Goal: Information Seeking & Learning: Learn about a topic

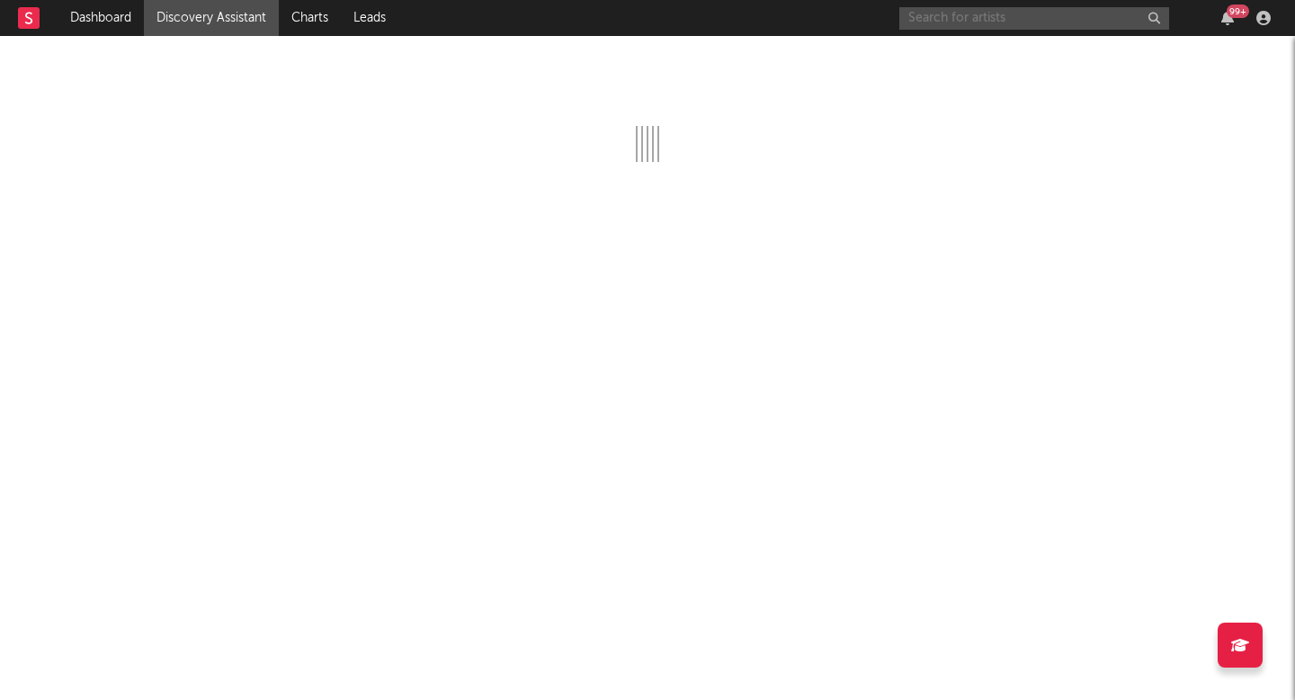
click at [1046, 23] on input "text" at bounding box center [1034, 18] width 270 height 22
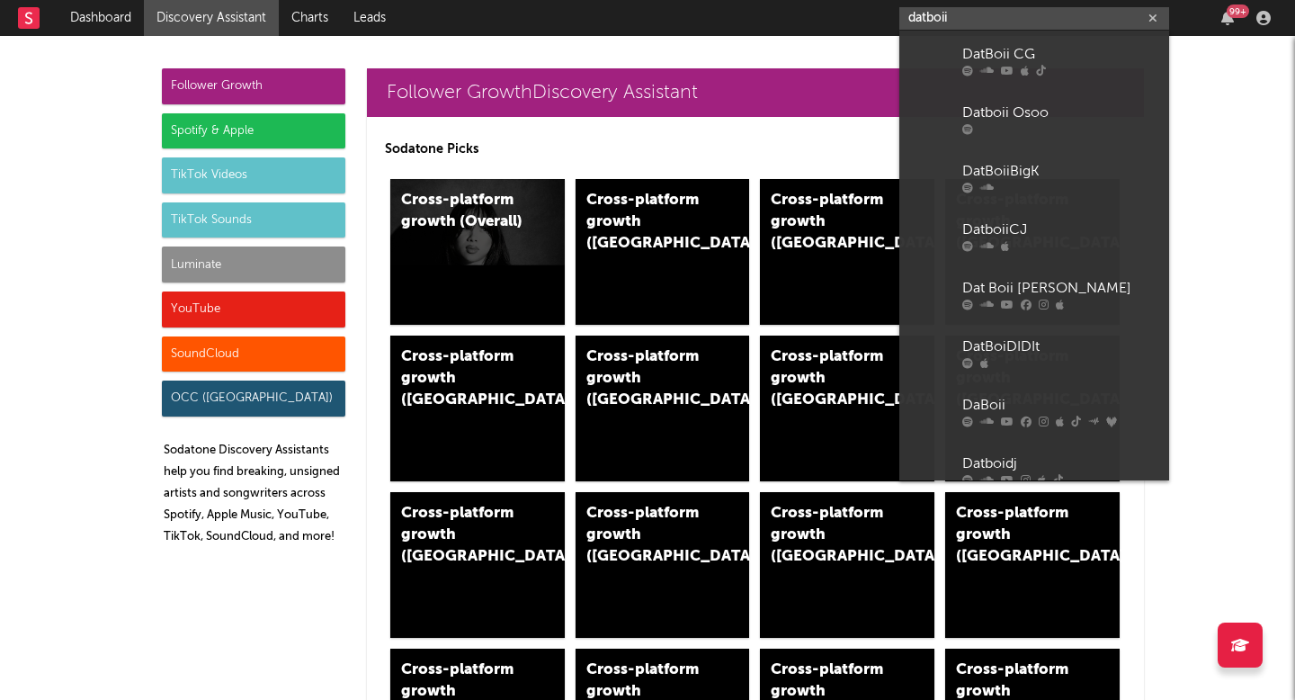
type input "datboii"
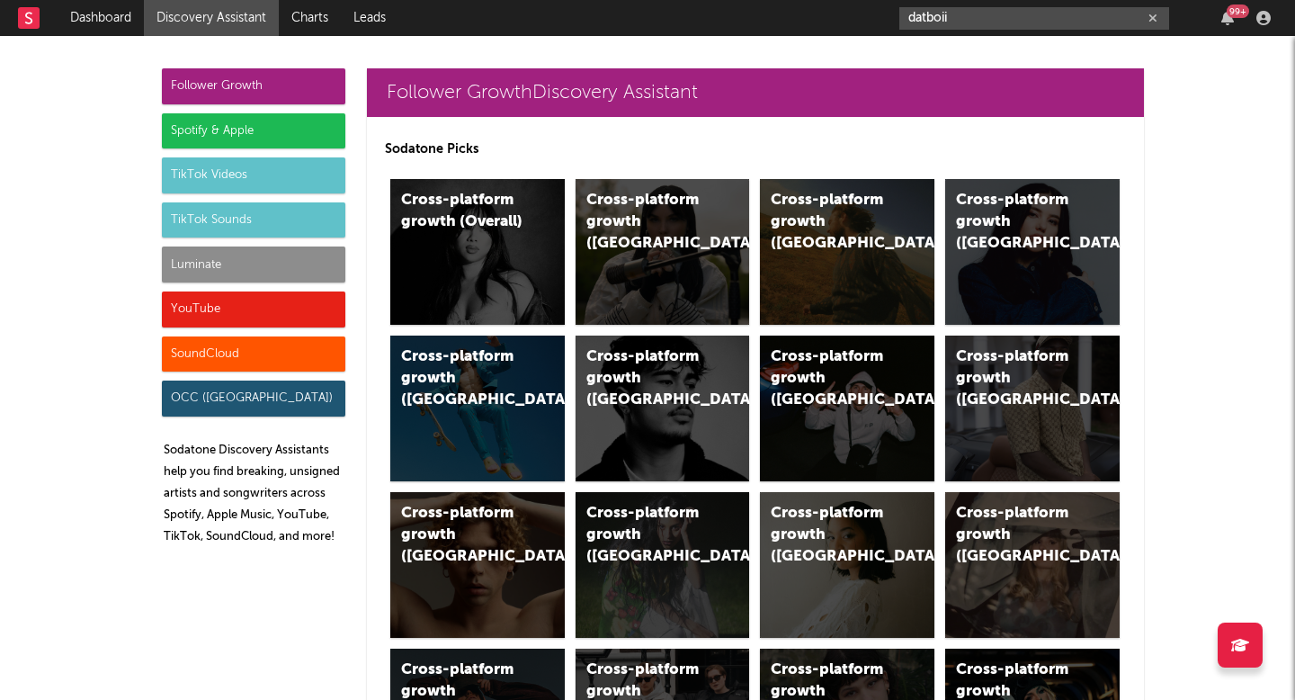
click at [1043, 7] on input "datboii" at bounding box center [1034, 18] width 270 height 22
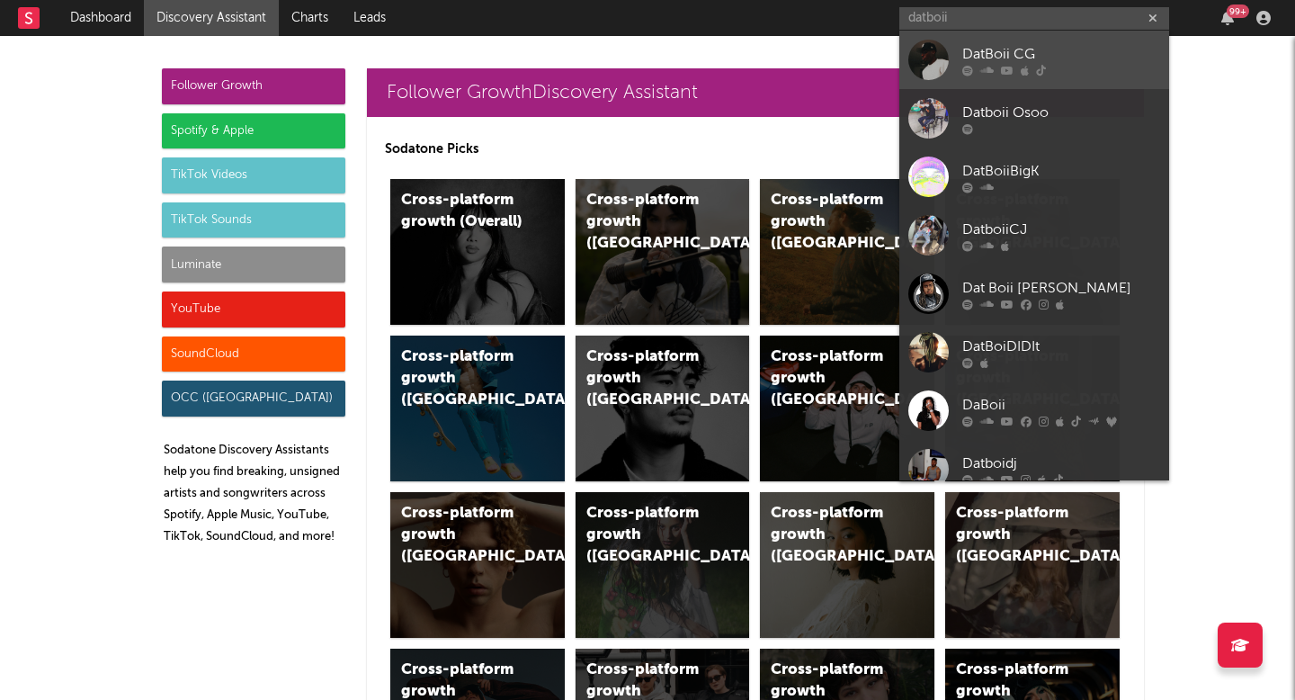
click at [1048, 59] on div "DatBoii CG" at bounding box center [1061, 54] width 198 height 22
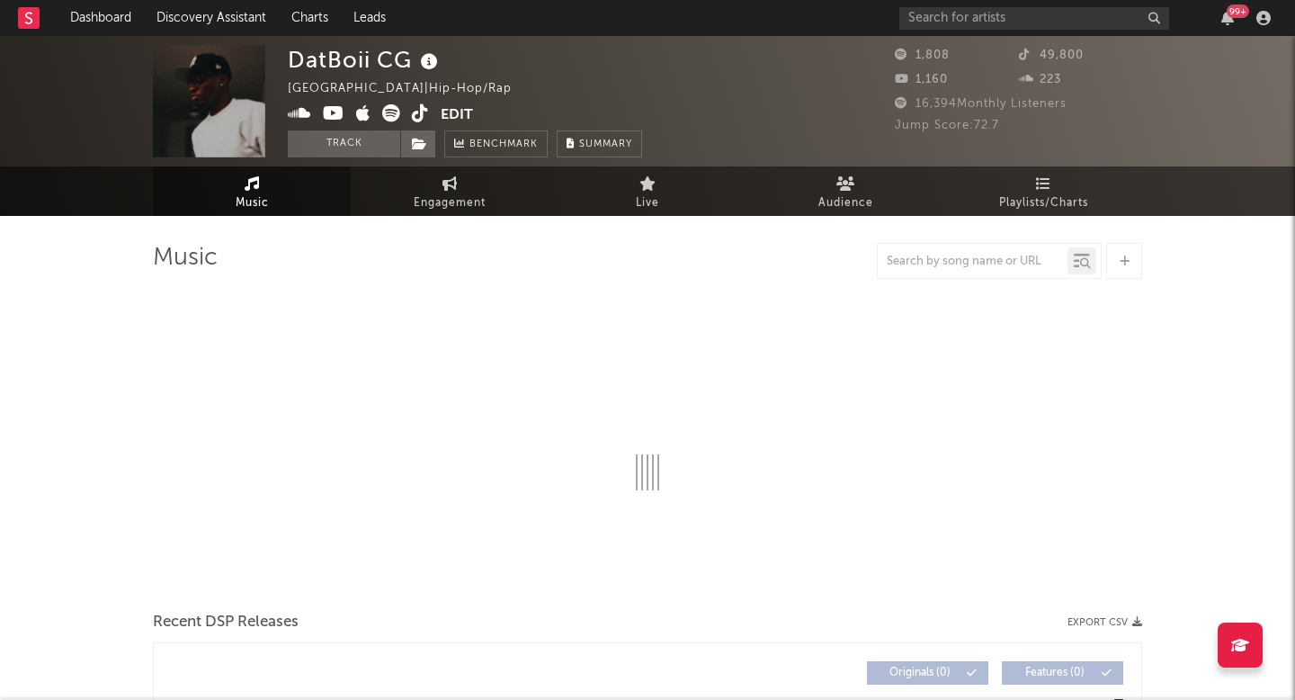
select select "6m"
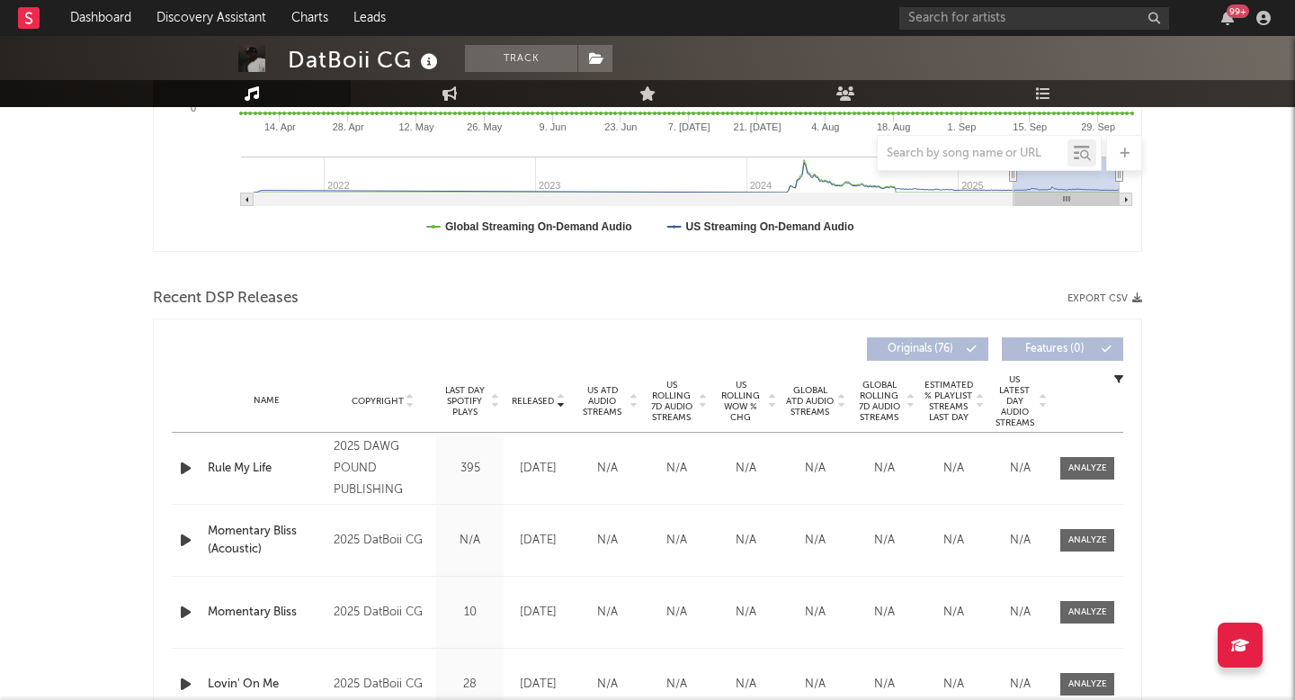
scroll to position [464, 0]
click at [550, 393] on div "Name Copyright Label Album Names Composer Names 7 Day Spotify Plays Last Day Sp…" at bounding box center [647, 402] width 951 height 63
click at [1084, 460] on span at bounding box center [1087, 470] width 54 height 22
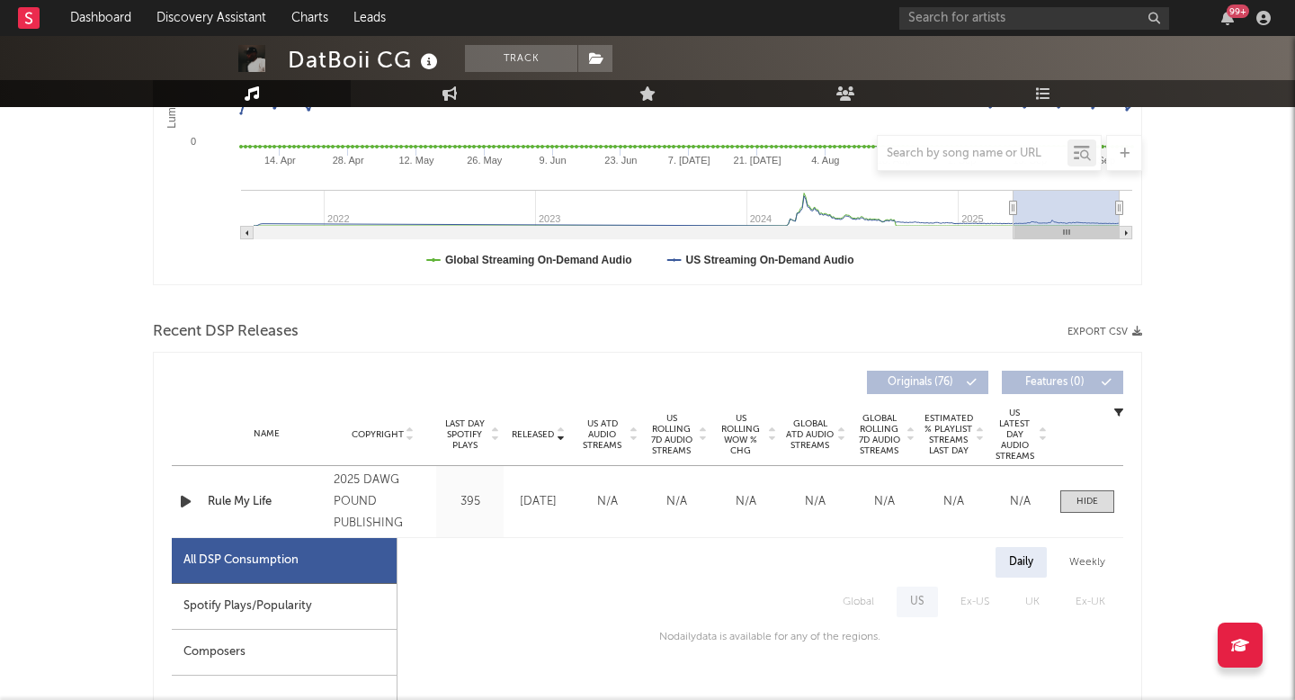
scroll to position [0, 0]
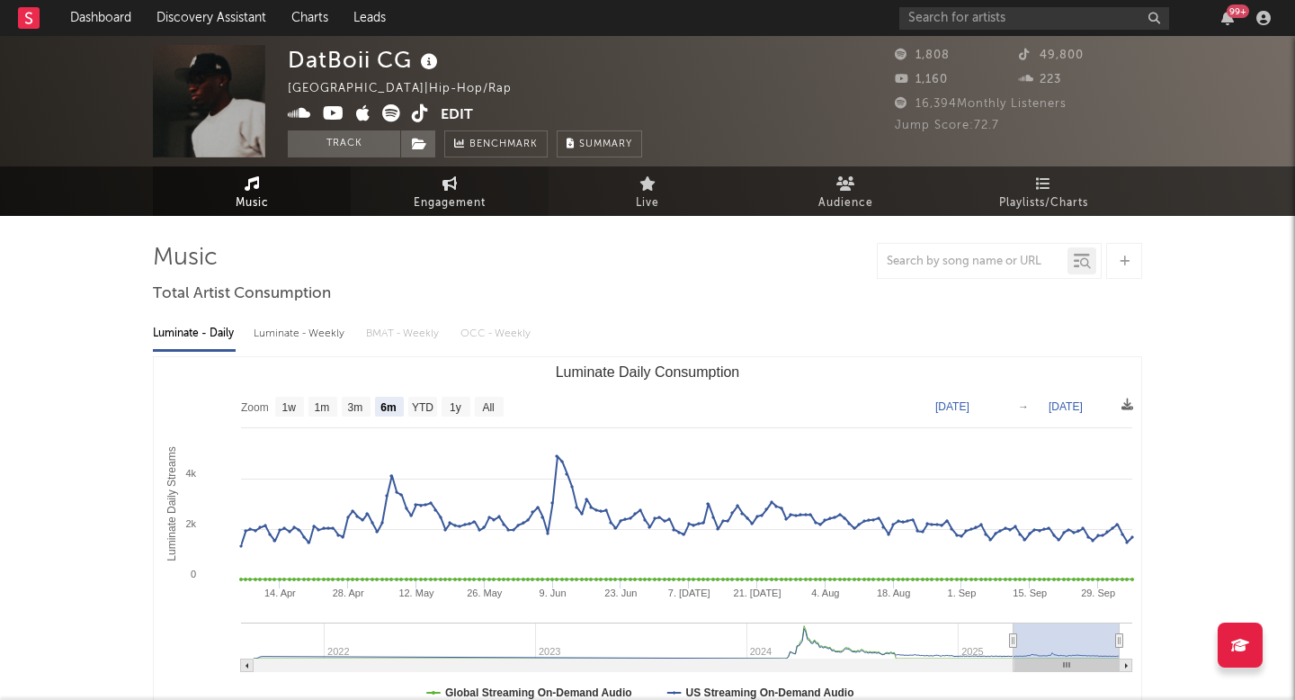
click at [468, 188] on link "Engagement" at bounding box center [450, 190] width 198 height 49
select select "1w"
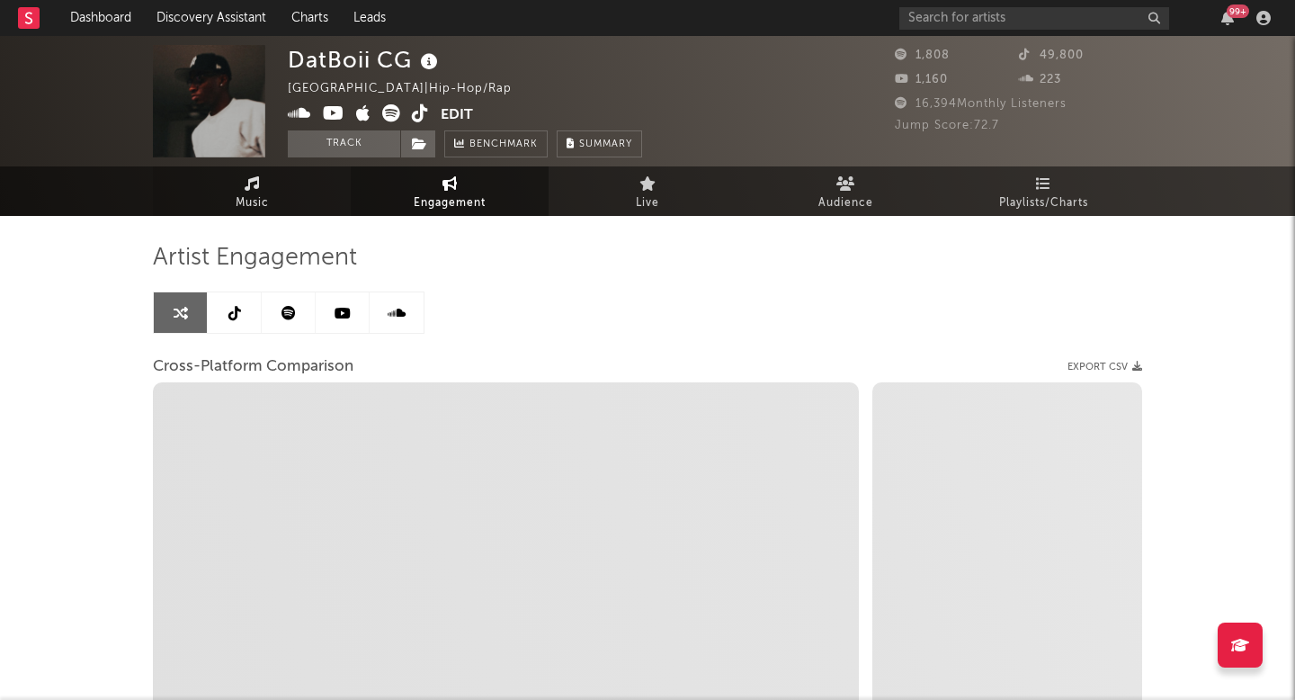
click at [268, 192] on span "Music" at bounding box center [252, 203] width 33 height 22
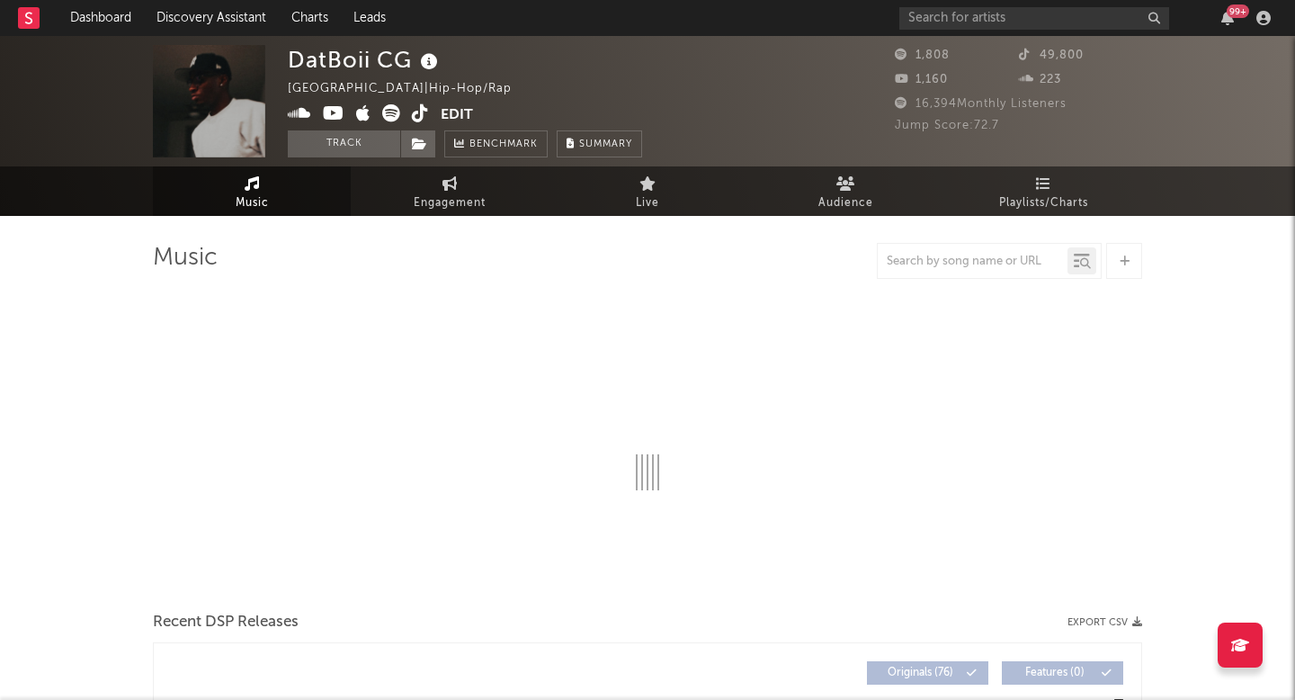
select select "6m"
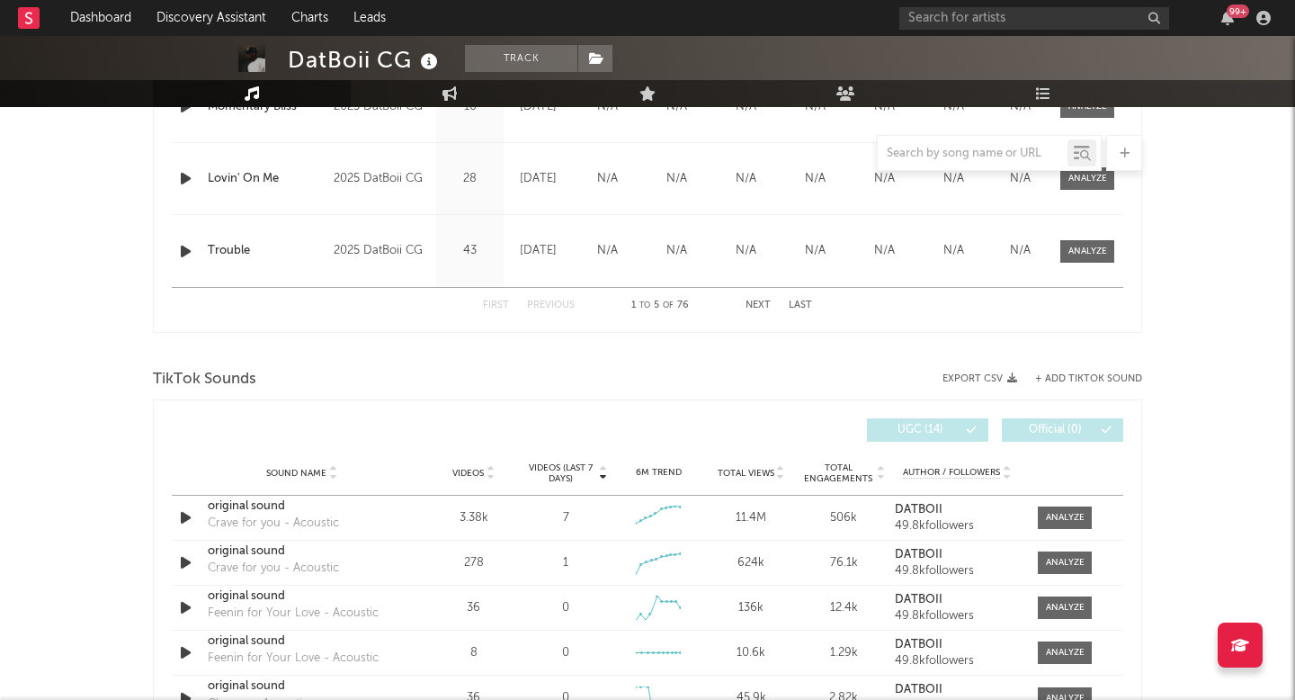
scroll to position [1073, 0]
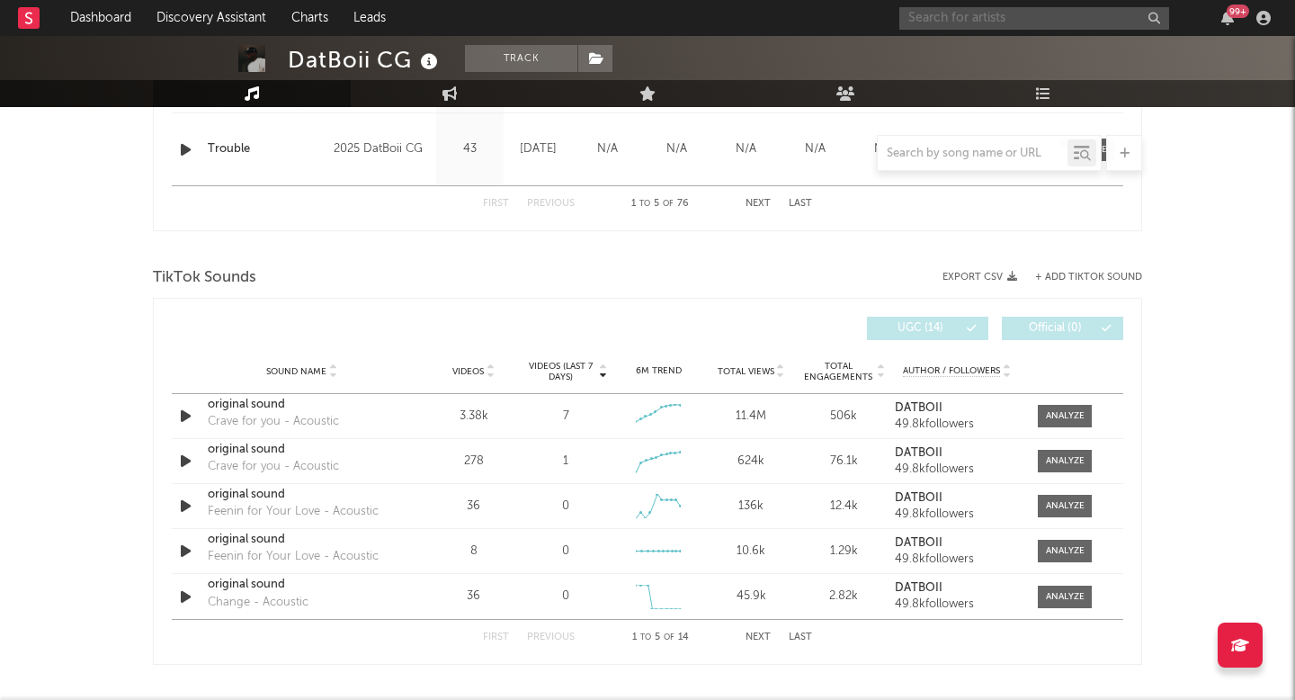
click at [998, 23] on input "text" at bounding box center [1034, 18] width 270 height 22
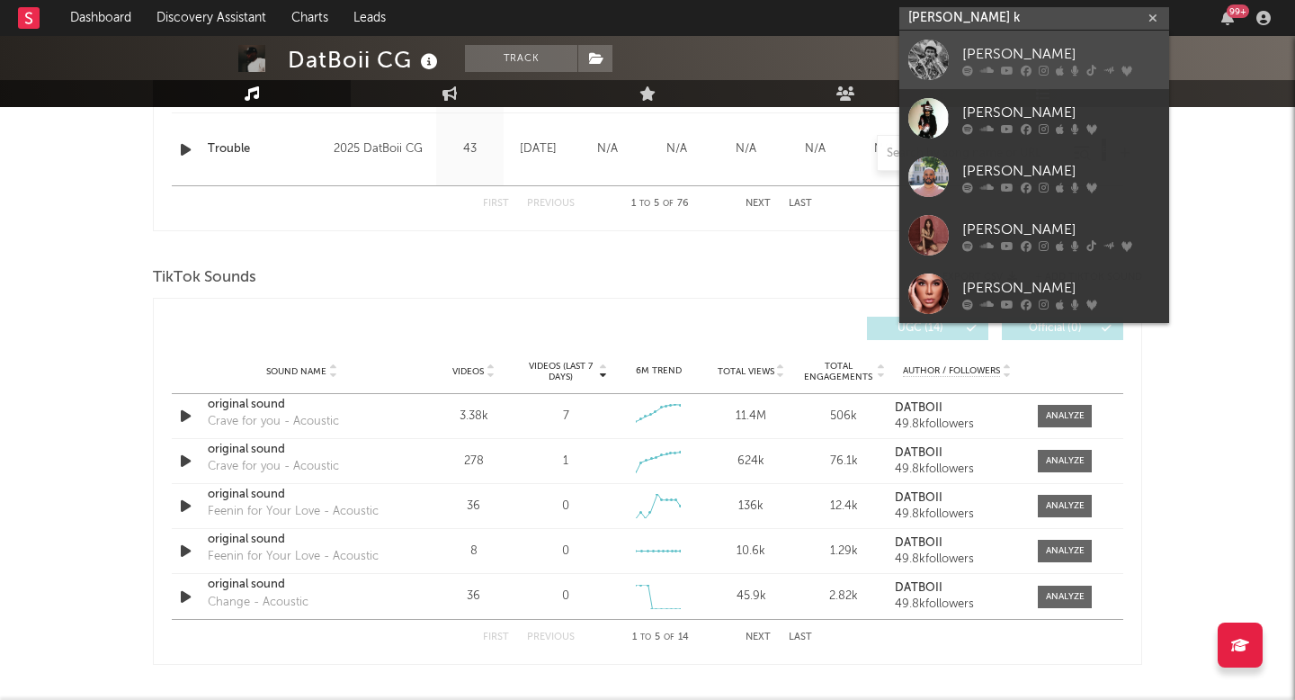
type input "[PERSON_NAME] k"
click at [1036, 65] on div at bounding box center [1061, 70] width 198 height 11
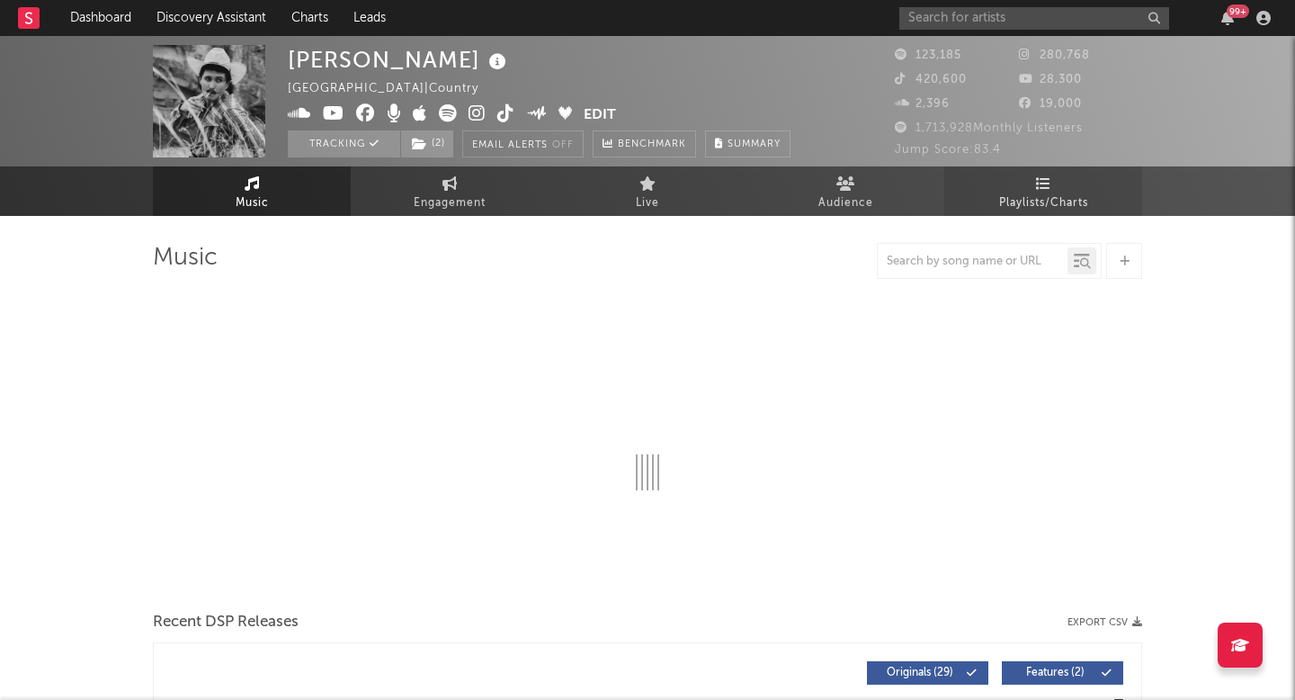
select select "6m"
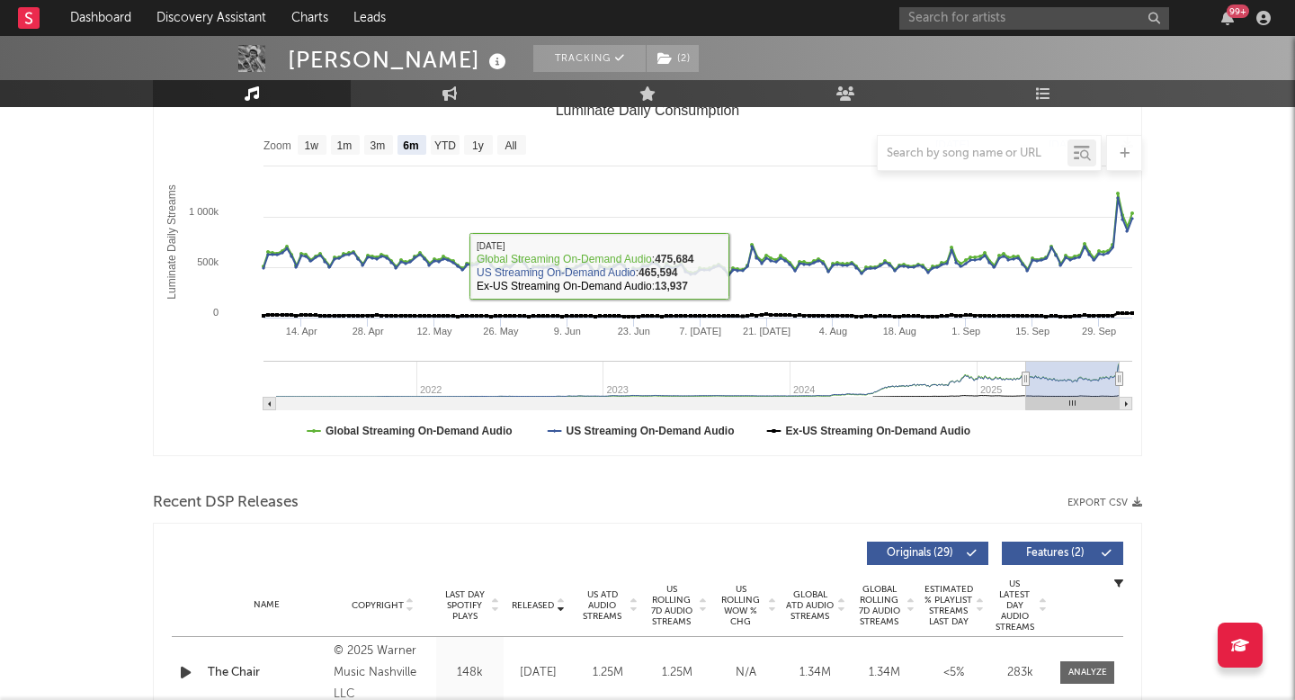
scroll to position [402, 0]
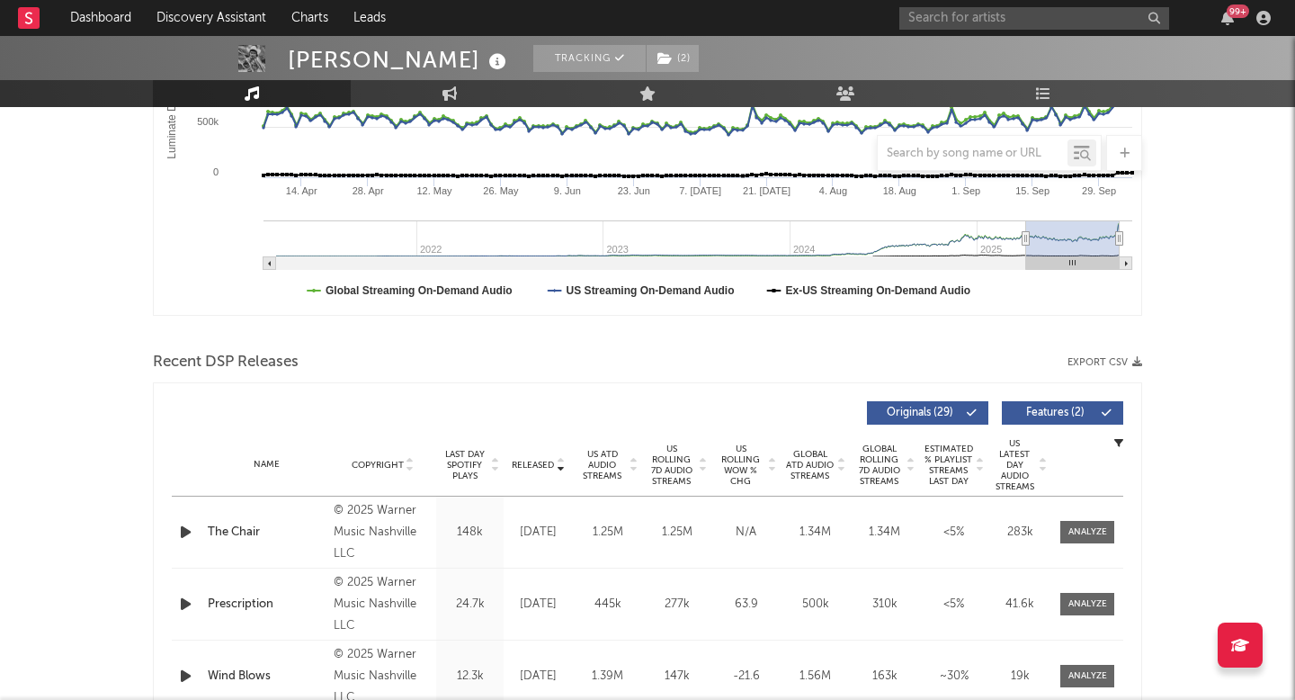
click at [1120, 538] on div at bounding box center [1087, 532] width 72 height 22
click at [1106, 536] on span at bounding box center [1087, 532] width 54 height 22
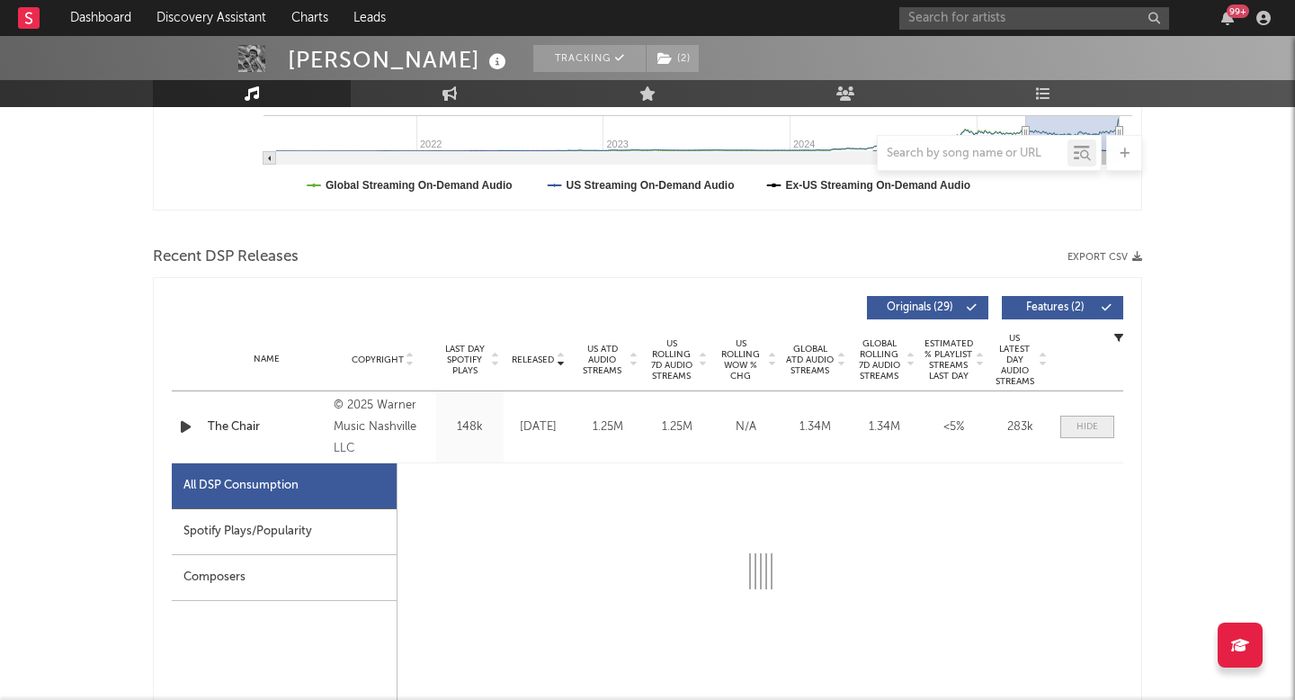
select select "1w"
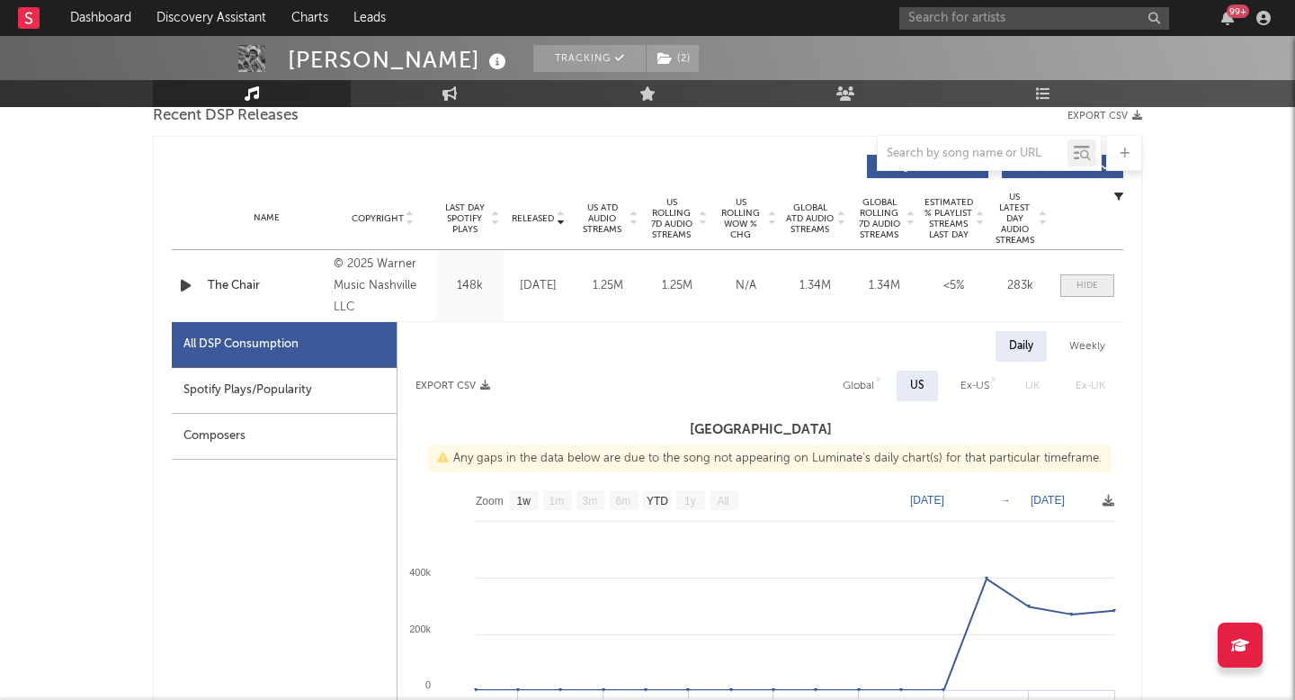
scroll to position [682, 0]
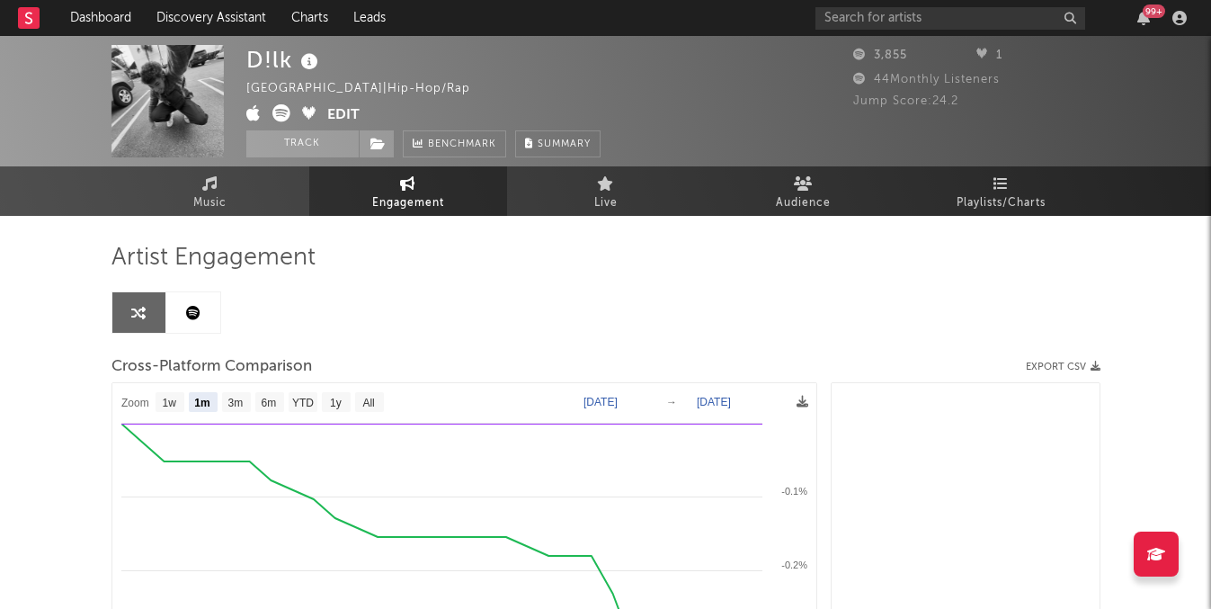
select select "1m"
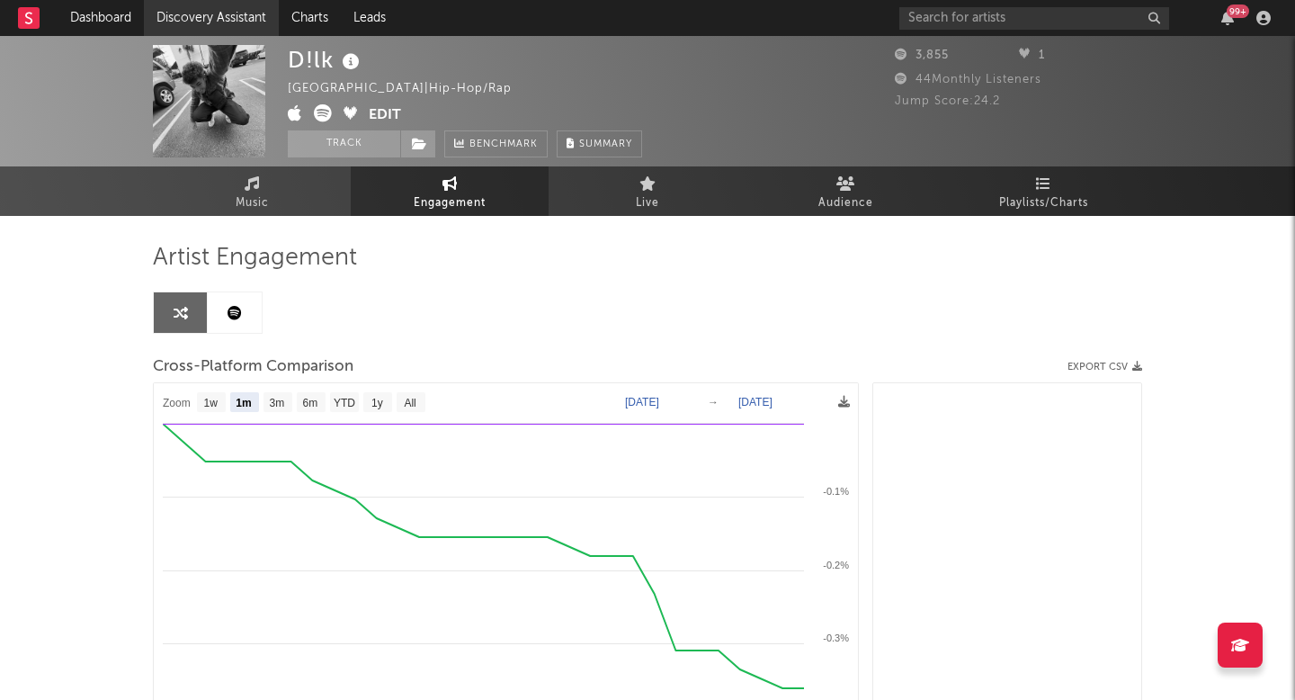
click at [227, 11] on link "Discovery Assistant" at bounding box center [211, 18] width 135 height 36
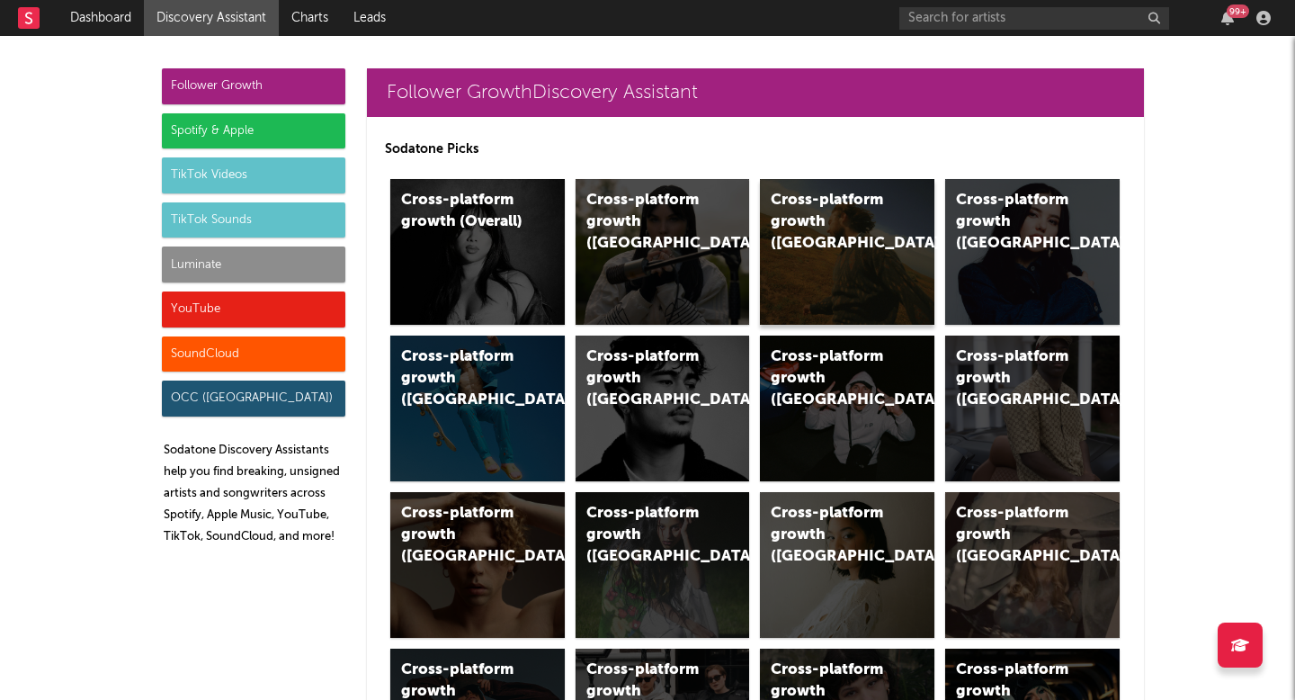
click at [843, 240] on div "Cross-platform growth ([GEOGRAPHIC_DATA])" at bounding box center [847, 252] width 174 height 146
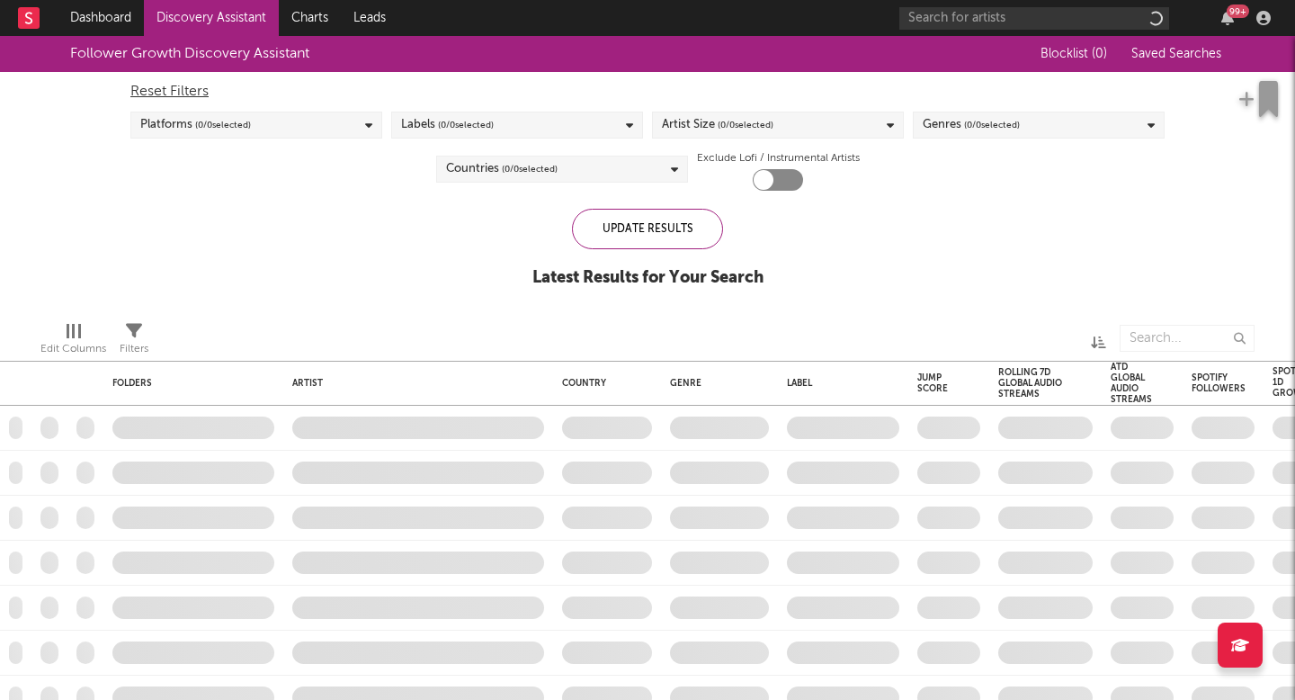
checkbox input "true"
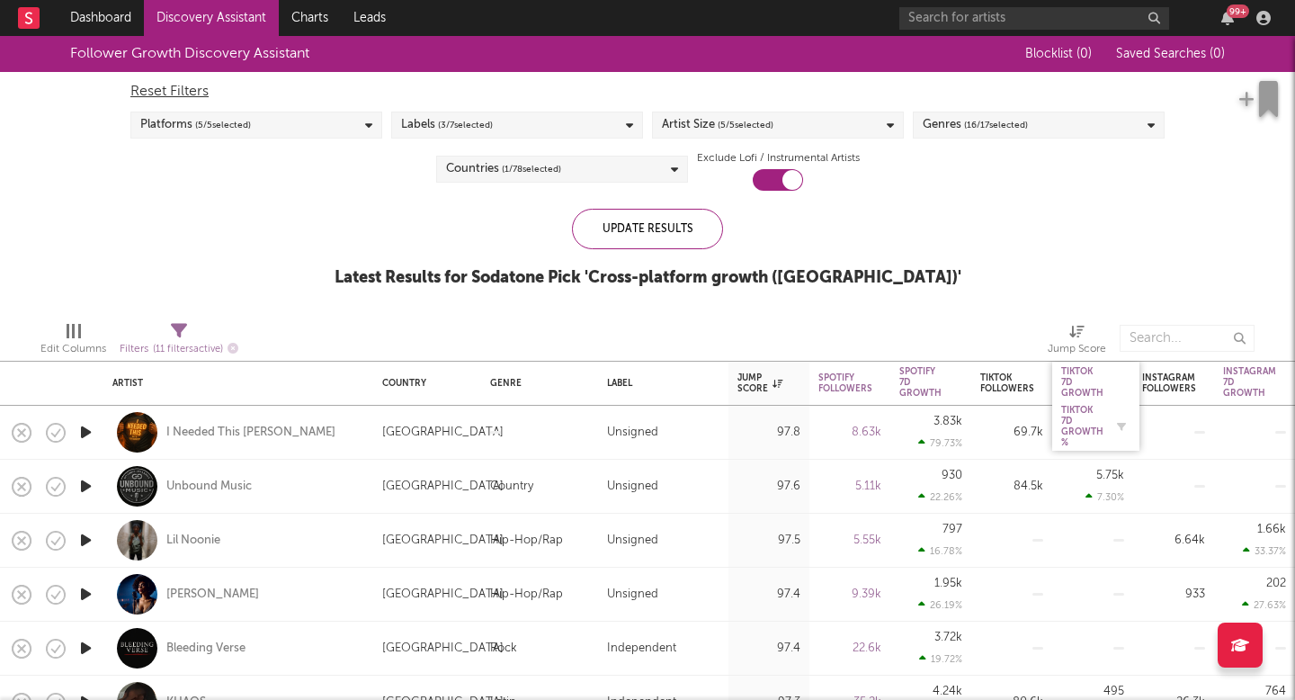
click at [1082, 408] on div "Tiktok 7D Growth %" at bounding box center [1082, 426] width 42 height 43
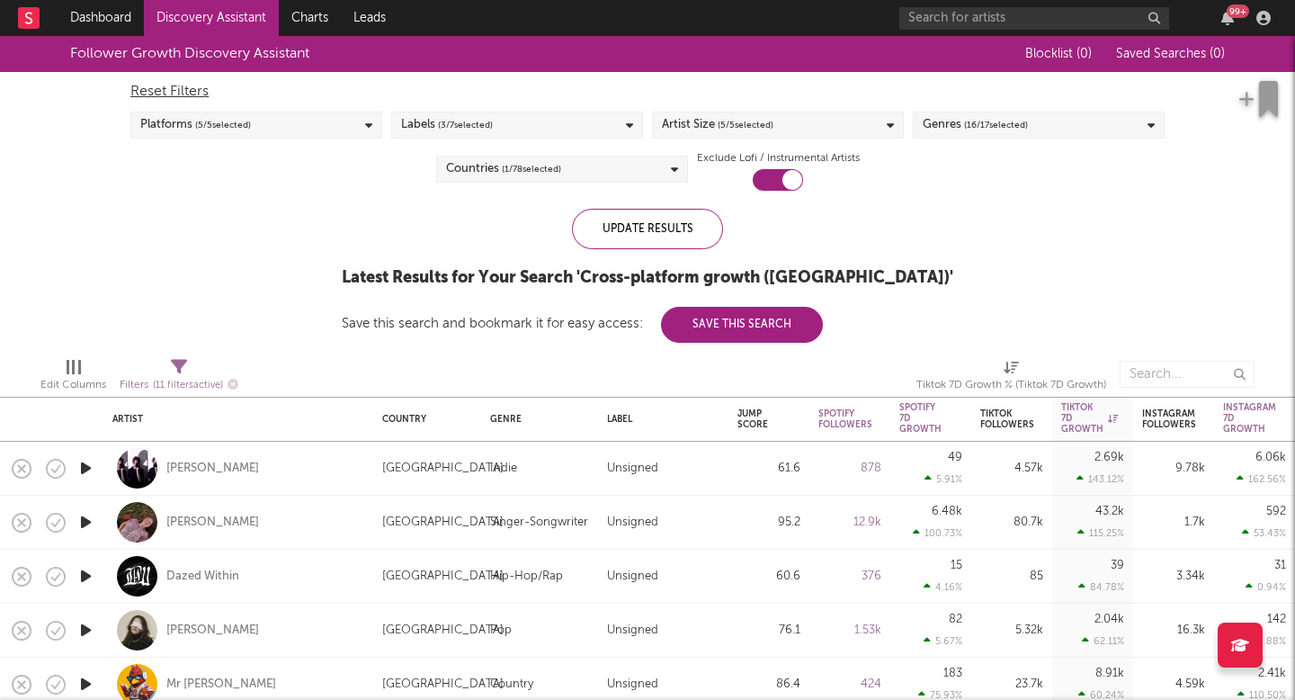
click at [240, 512] on div "[PERSON_NAME]" at bounding box center [238, 521] width 252 height 53
select select "1w"
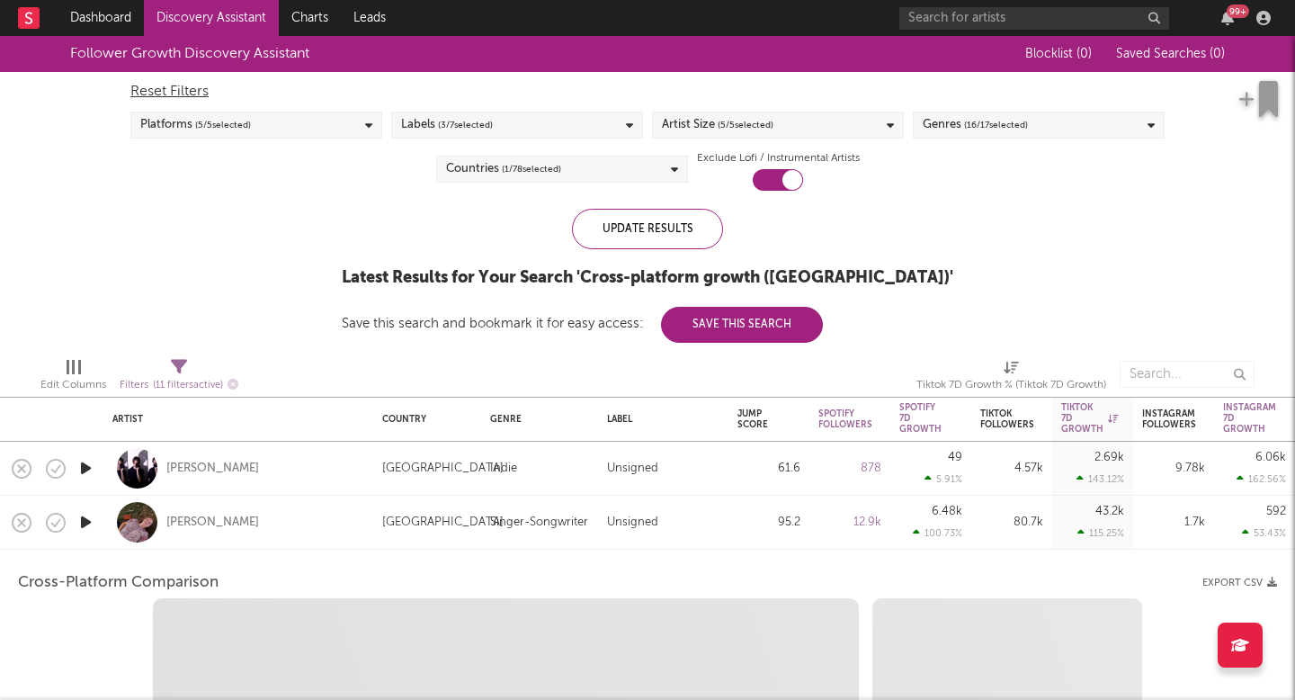
click at [299, 520] on div "[PERSON_NAME]" at bounding box center [238, 521] width 252 height 53
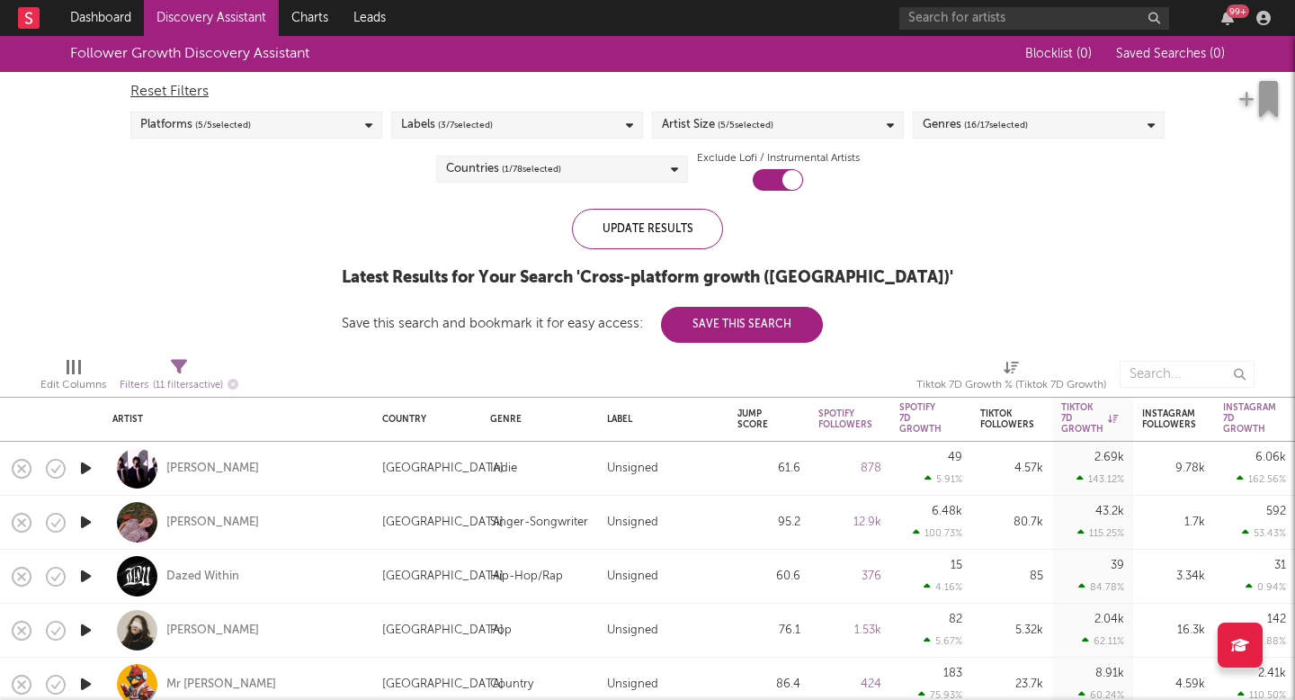
click at [267, 512] on div "[PERSON_NAME]" at bounding box center [238, 521] width 252 height 53
select select "1m"
select select "1w"
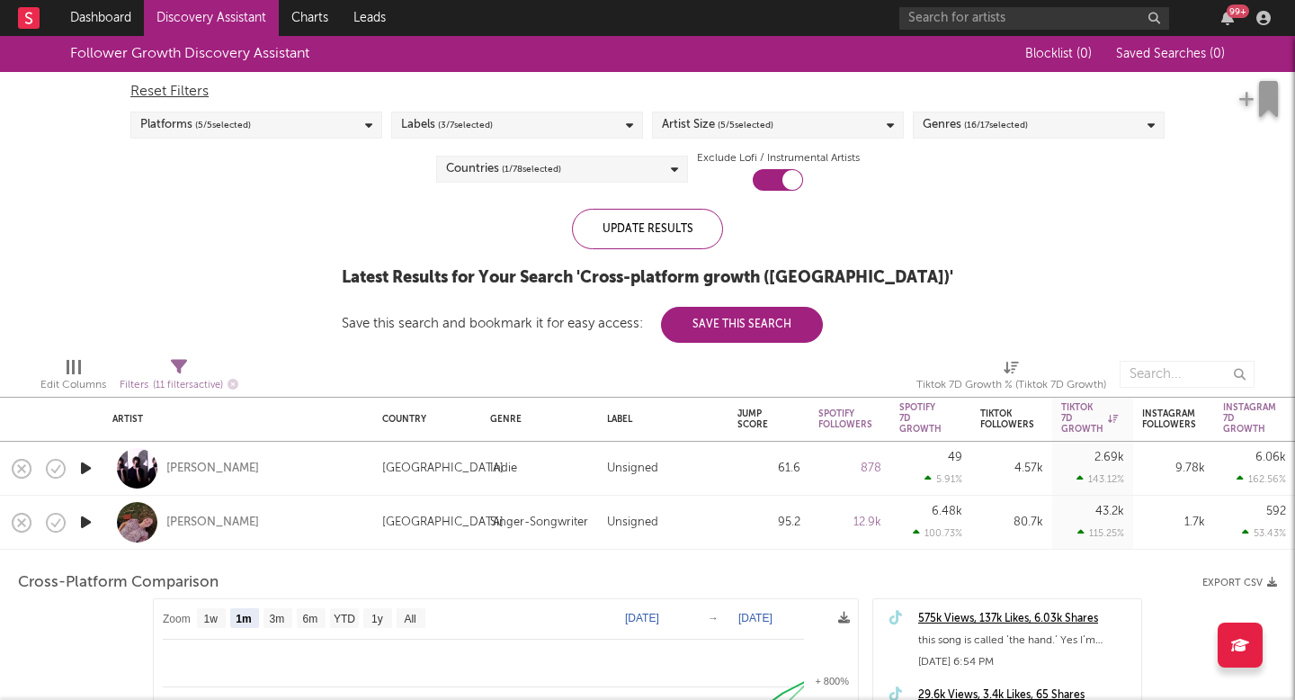
click at [223, 530] on div "[PERSON_NAME]" at bounding box center [238, 521] width 252 height 53
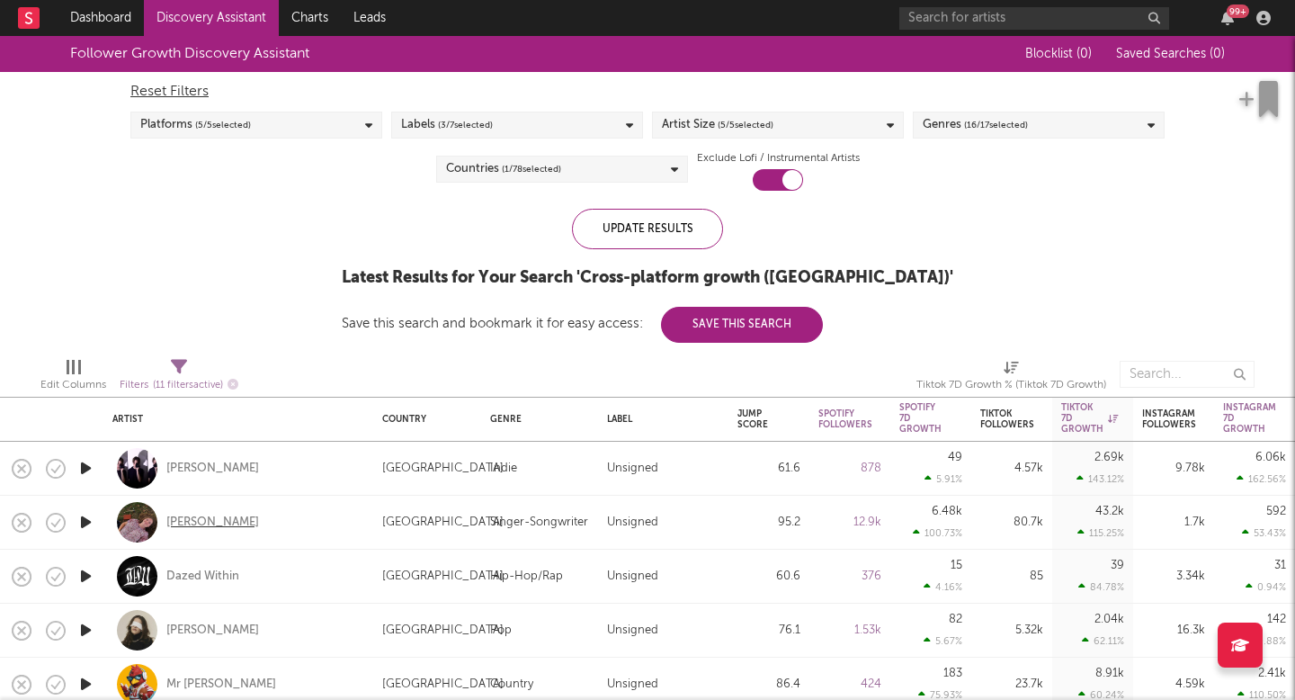
click at [226, 518] on div "[PERSON_NAME]" at bounding box center [212, 522] width 93 height 16
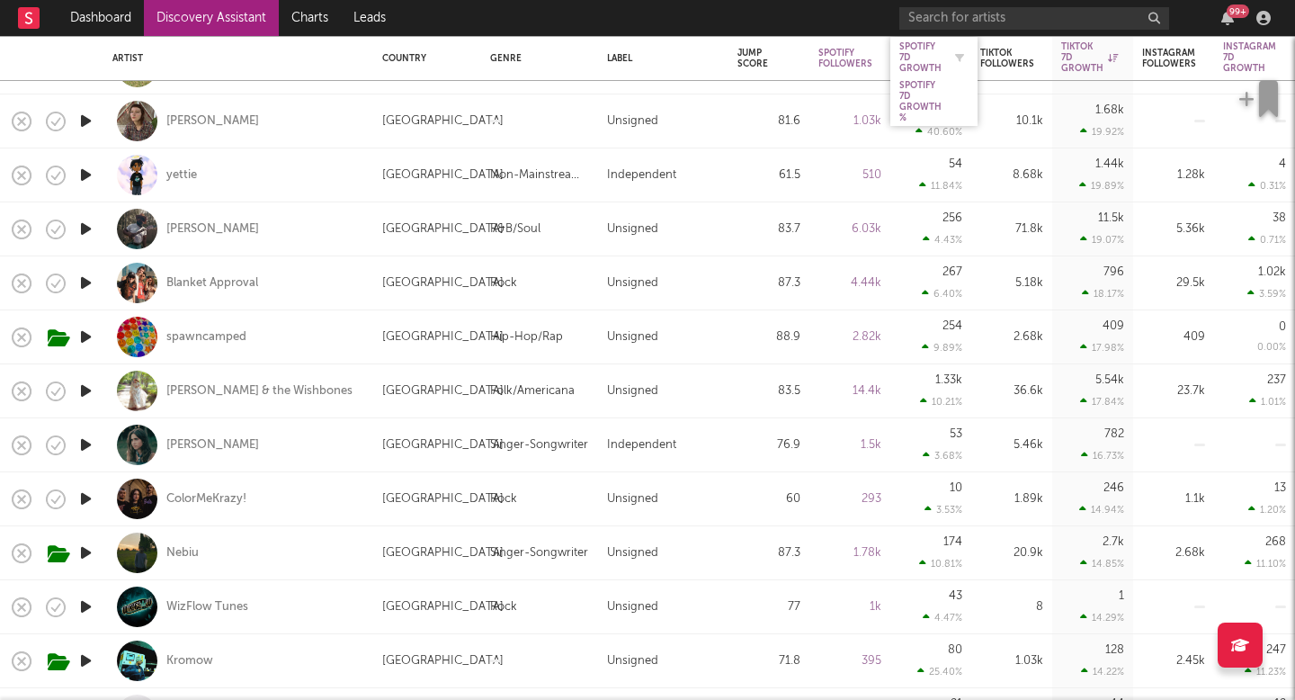
click at [923, 69] on div "Spotify 7D Growth" at bounding box center [920, 57] width 42 height 32
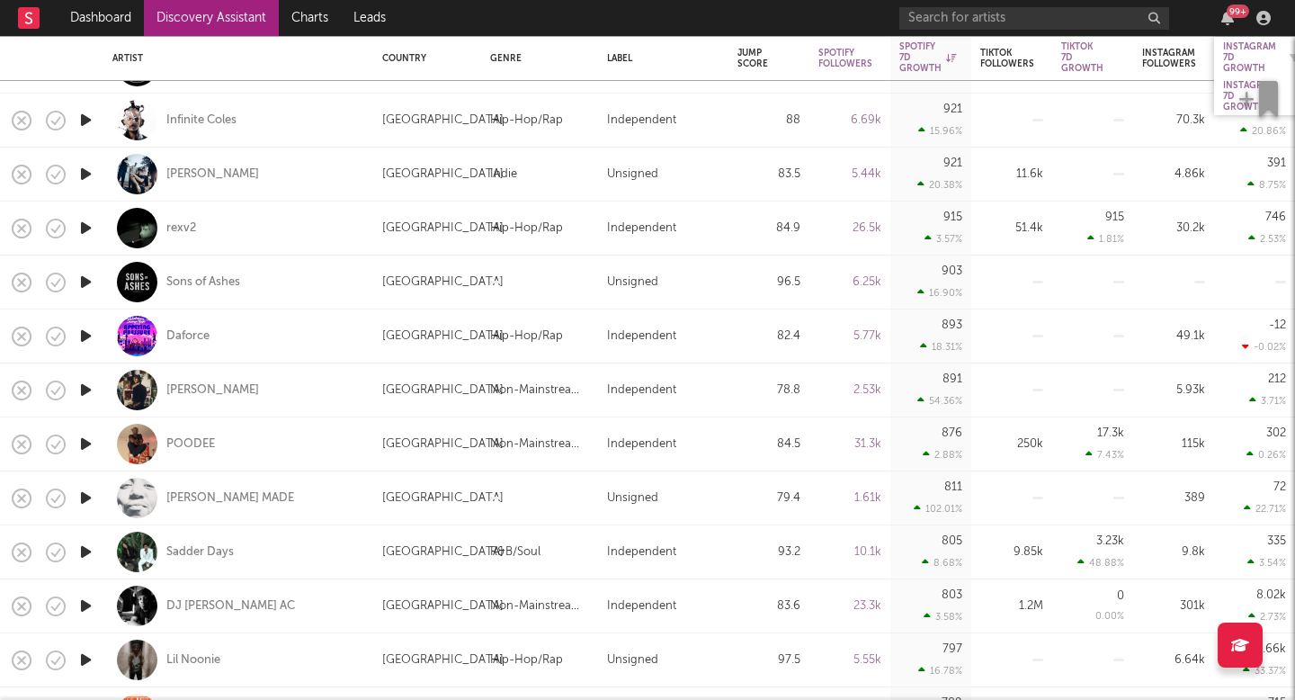
click at [1210, 55] on div "Instagram 7D Growth" at bounding box center [1249, 57] width 53 height 32
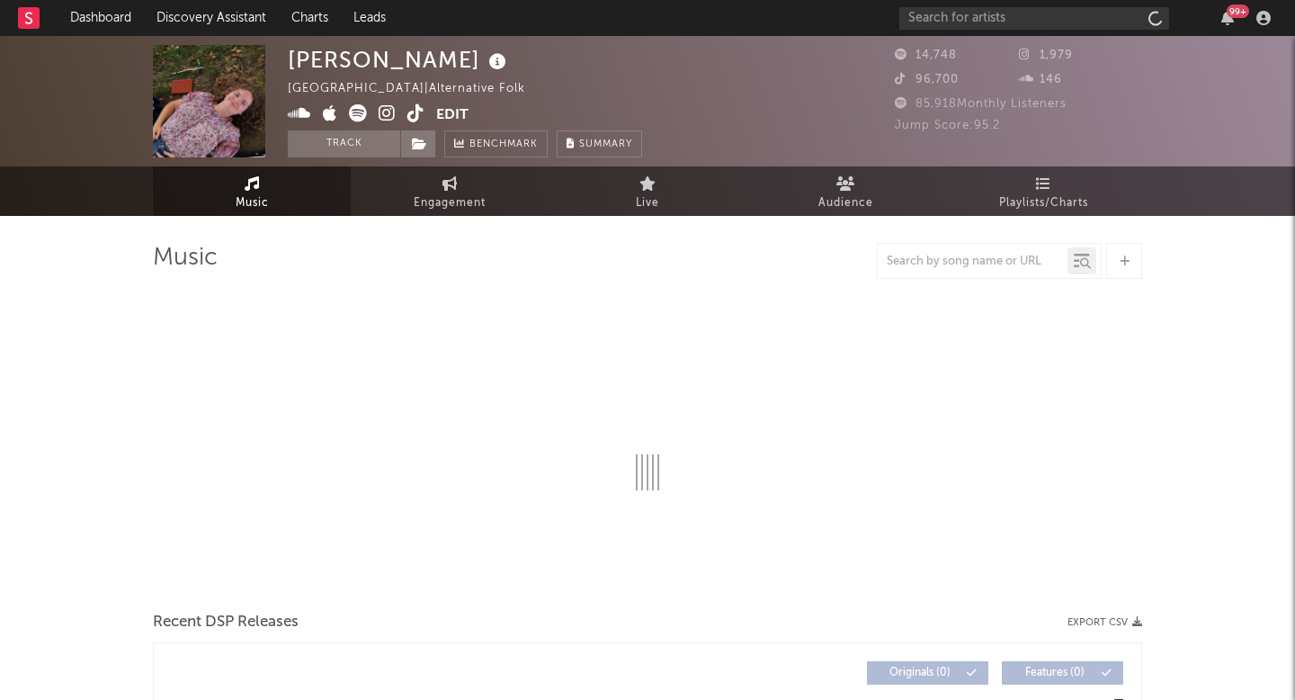
select select "1w"
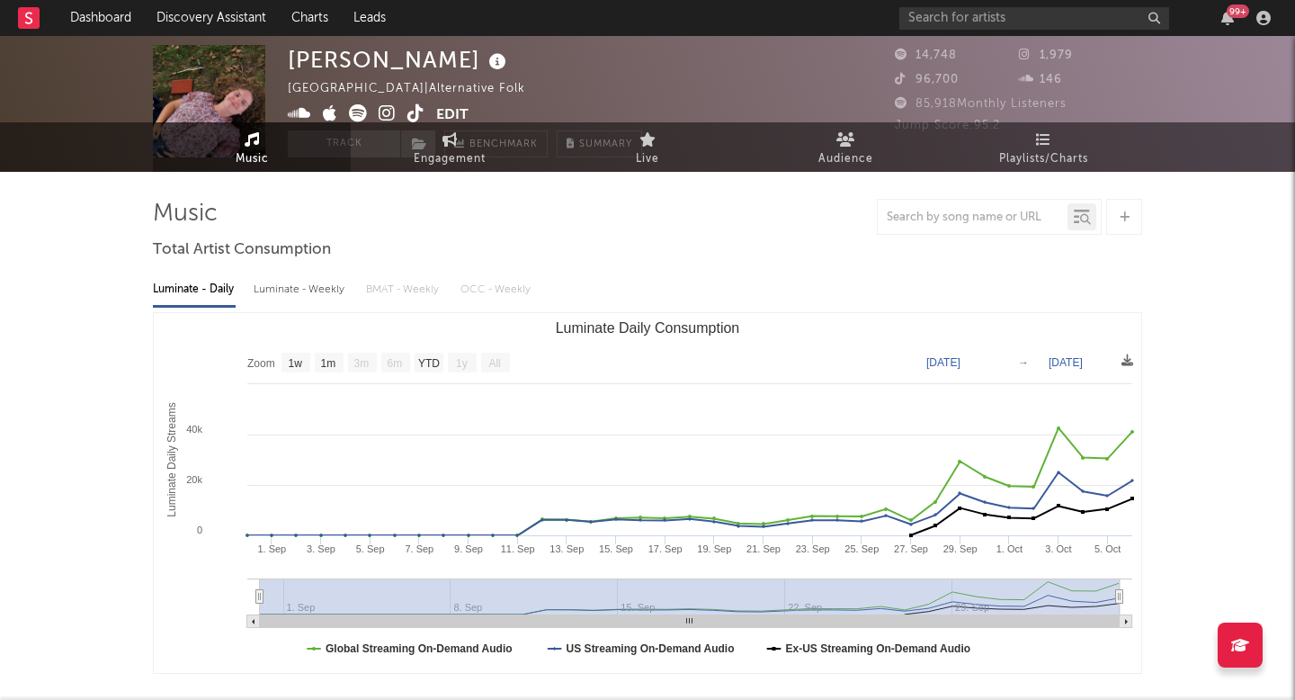
scroll to position [64, 0]
